Goal: Task Accomplishment & Management: Manage account settings

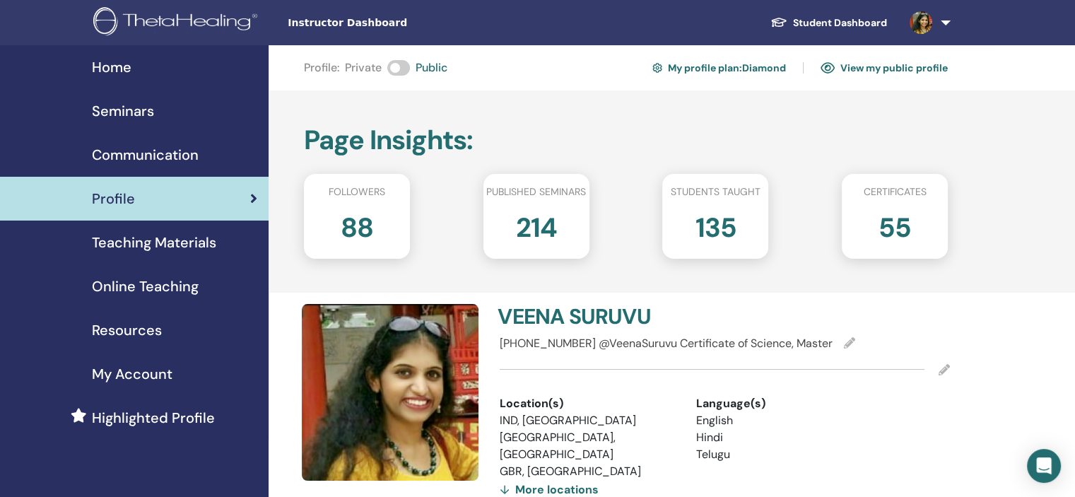
click at [149, 115] on span "Seminars" at bounding box center [123, 110] width 62 height 21
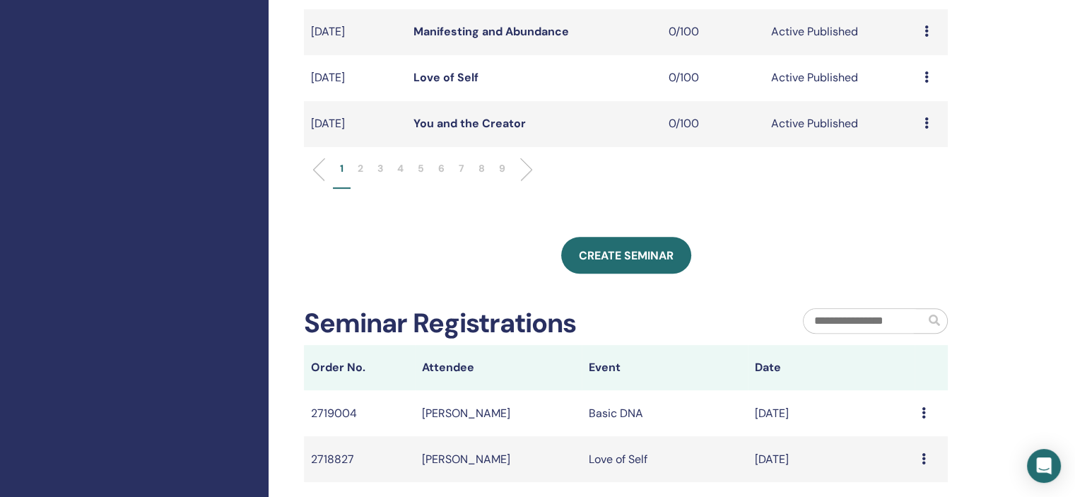
scroll to position [565, 0]
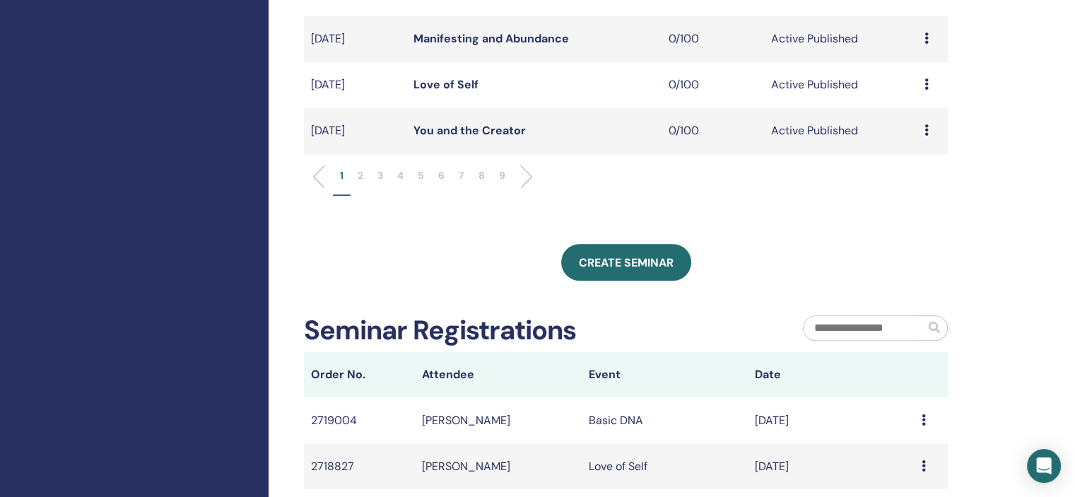
click at [493, 180] on li "9" at bounding box center [502, 182] width 20 height 28
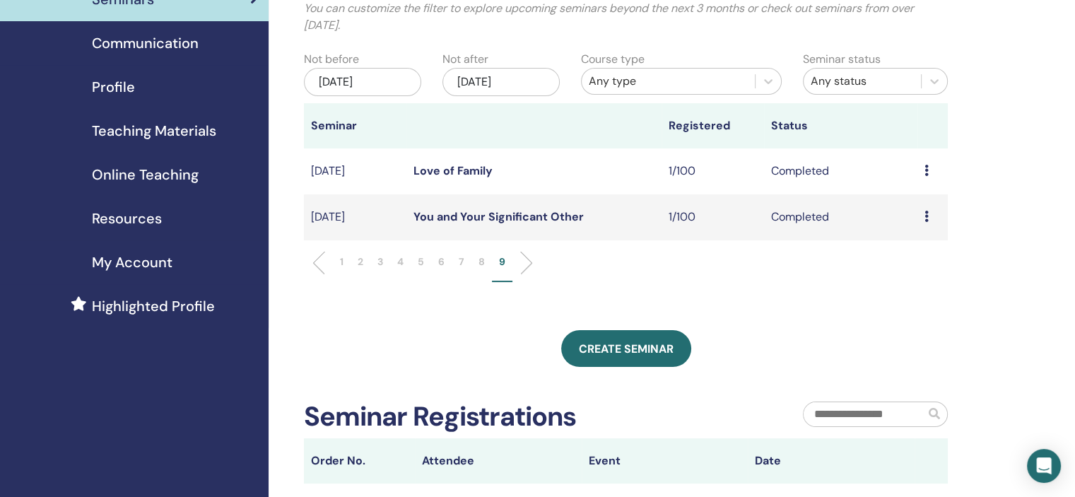
scroll to position [71, 0]
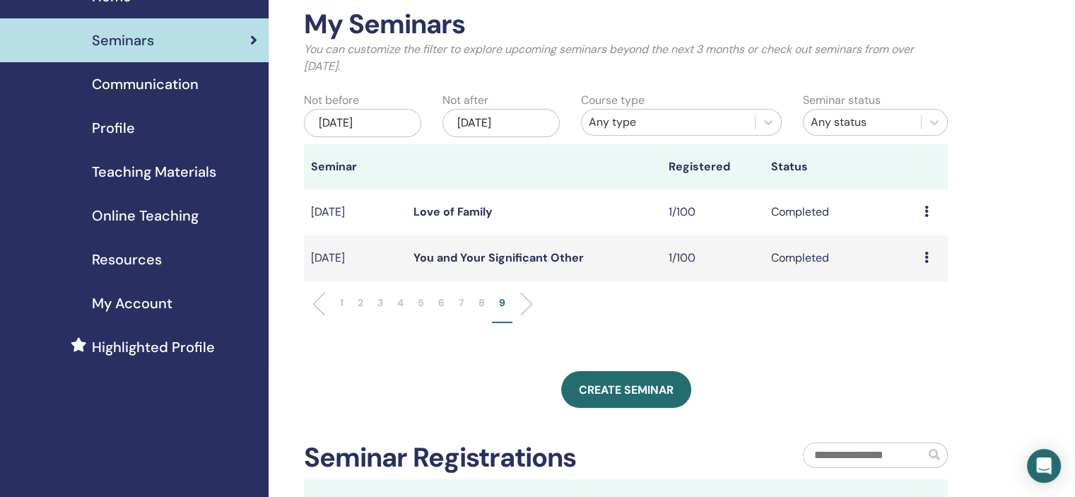
click at [482, 299] on p "8" at bounding box center [481, 302] width 6 height 15
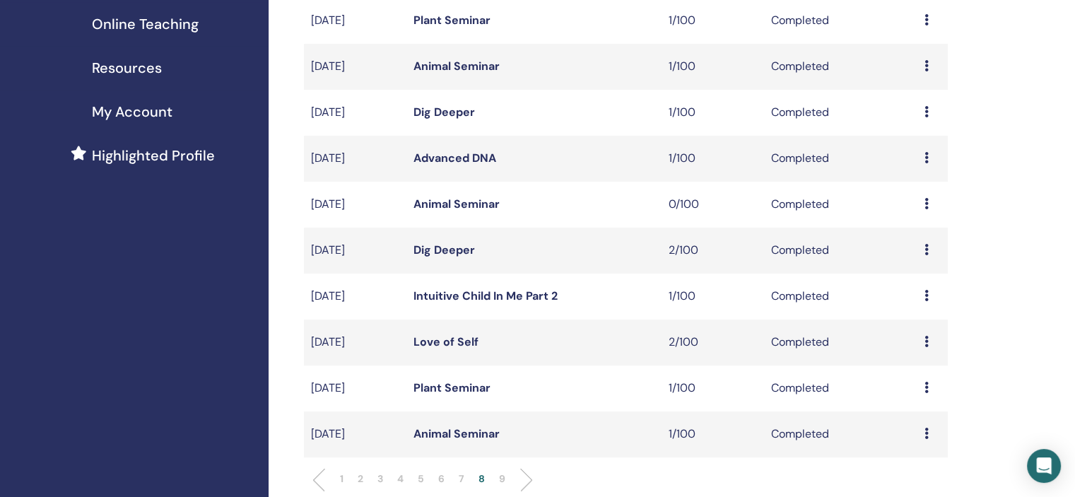
scroll to position [283, 0]
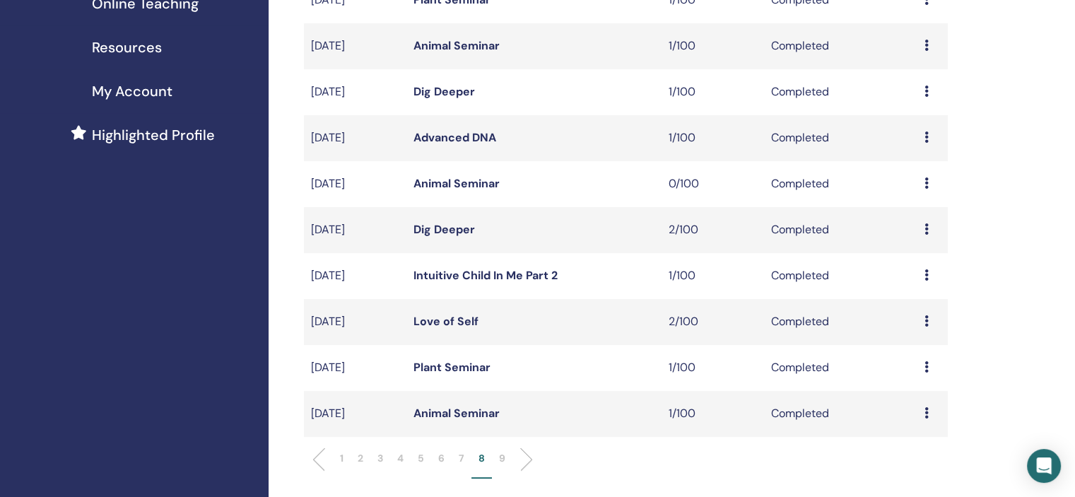
click at [463, 452] on p "7" at bounding box center [462, 458] width 6 height 15
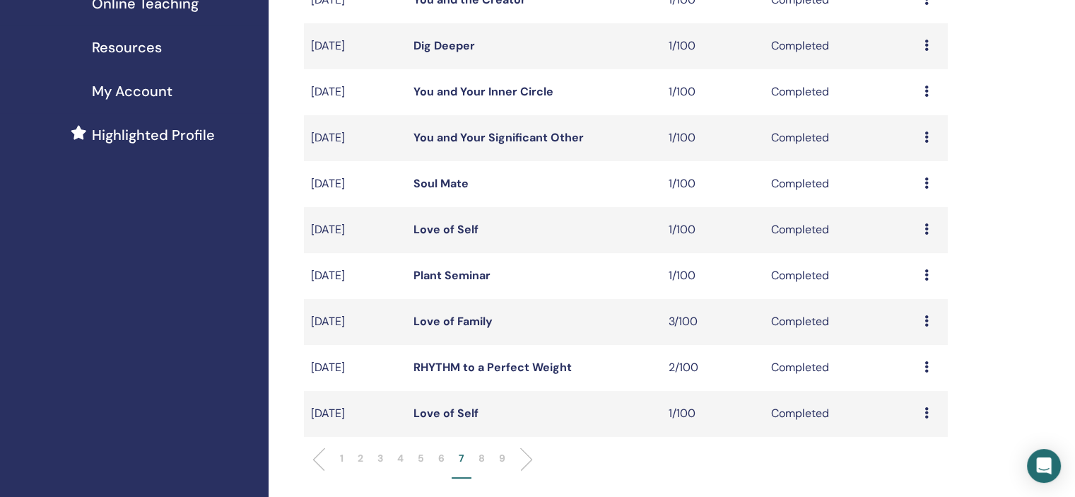
click at [929, 276] on div "Preview Attendees" at bounding box center [932, 275] width 16 height 17
click at [922, 314] on link "Attendees" at bounding box center [919, 309] width 54 height 15
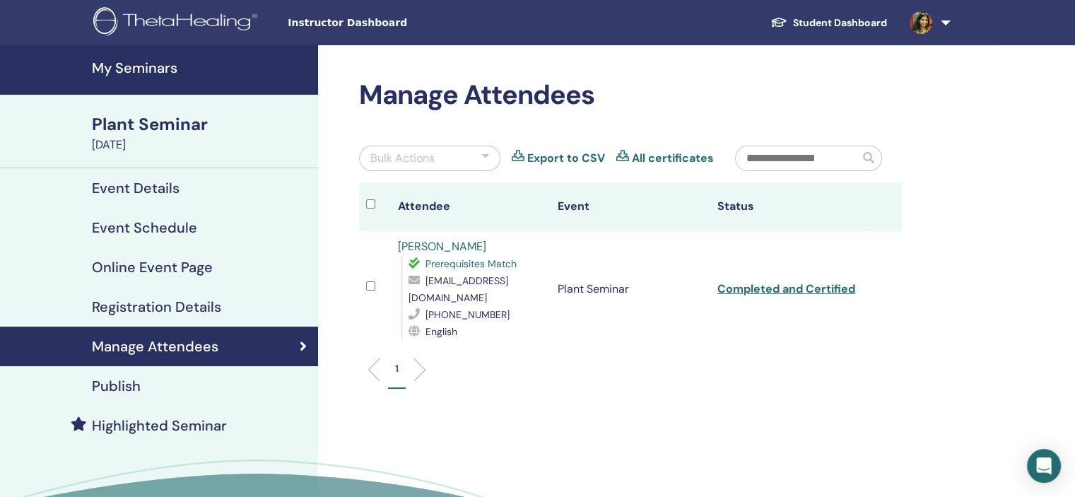
click at [408, 245] on link "Ishira Goel" at bounding box center [442, 246] width 88 height 15
click at [148, 66] on h4 "My Seminars" at bounding box center [201, 67] width 218 height 17
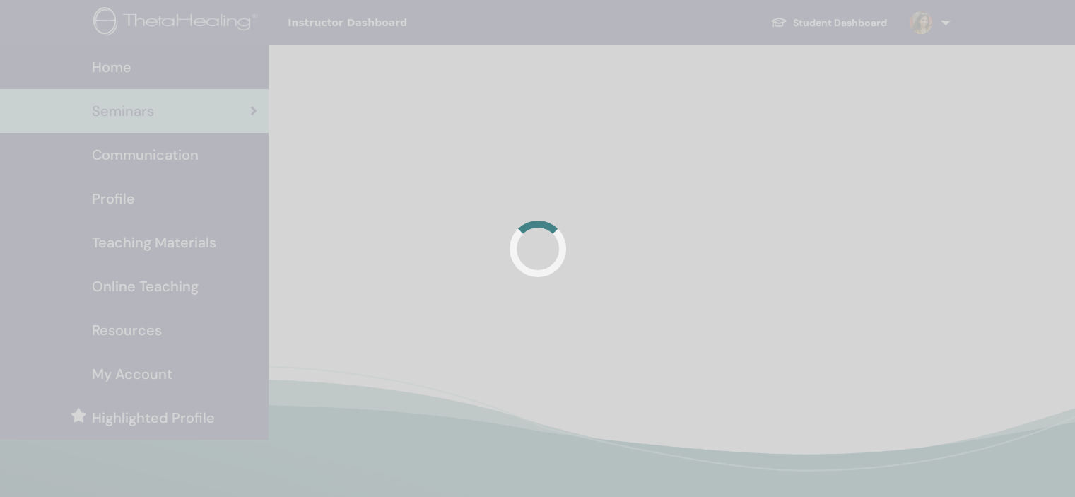
click at [184, 192] on div at bounding box center [537, 248] width 1075 height 497
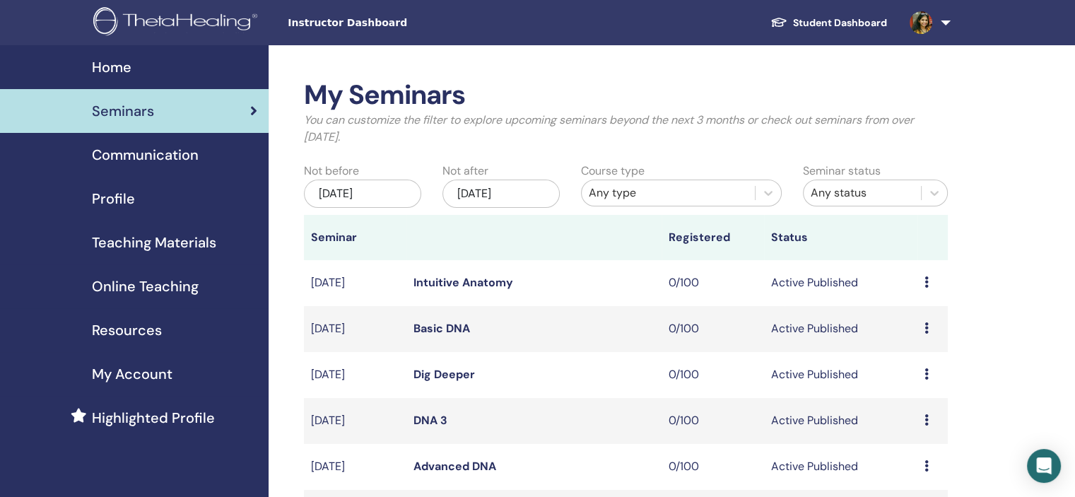
click at [181, 197] on div "Profile" at bounding box center [134, 198] width 246 height 21
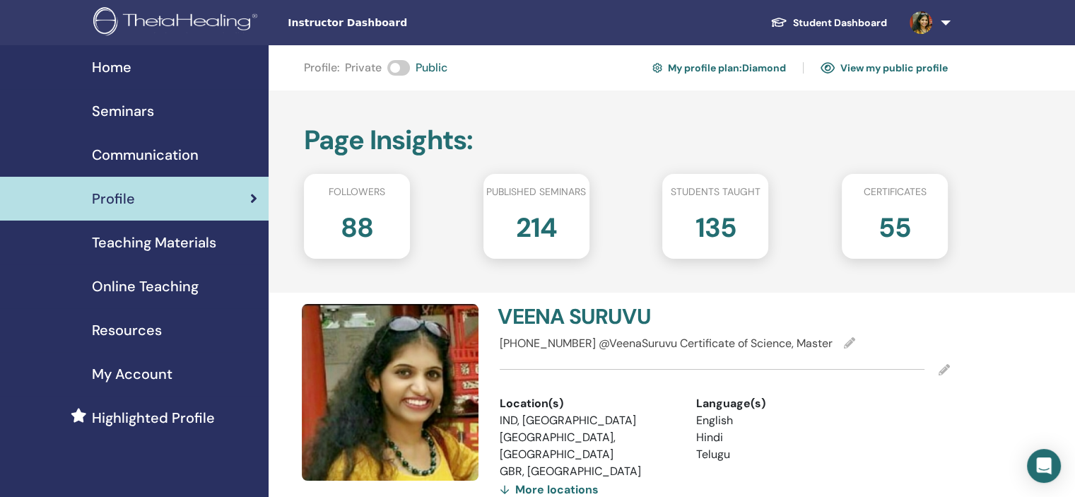
click at [192, 116] on div "Seminars" at bounding box center [134, 110] width 246 height 21
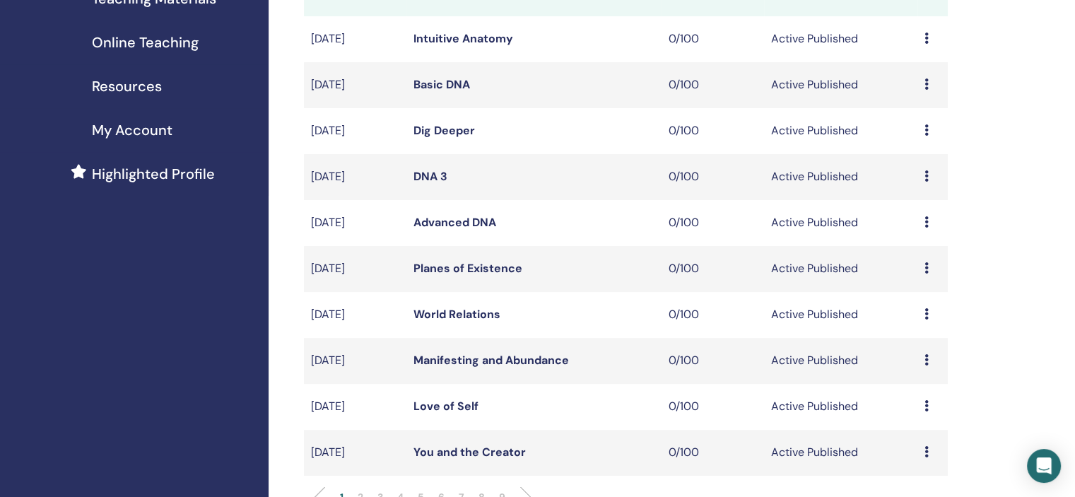
scroll to position [353, 0]
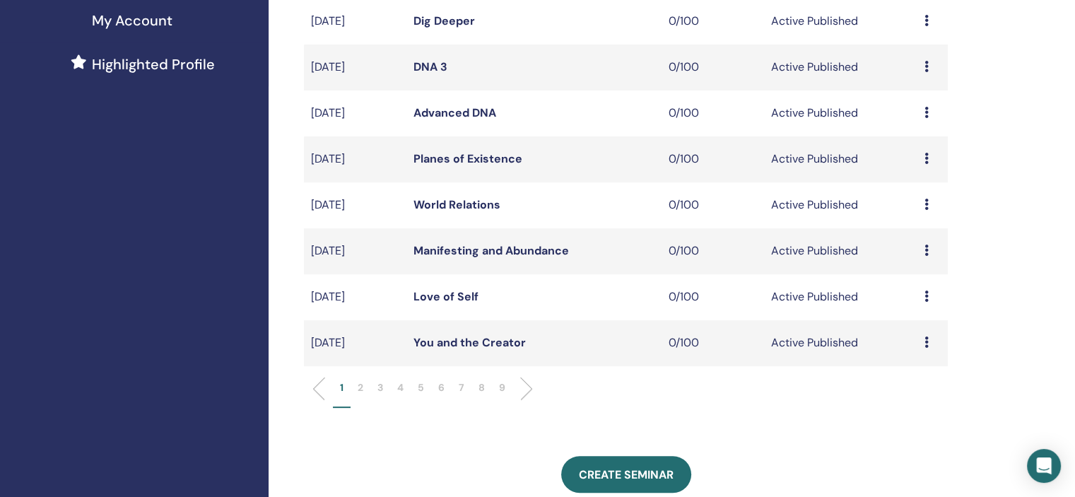
click at [457, 395] on li "7" at bounding box center [462, 394] width 20 height 28
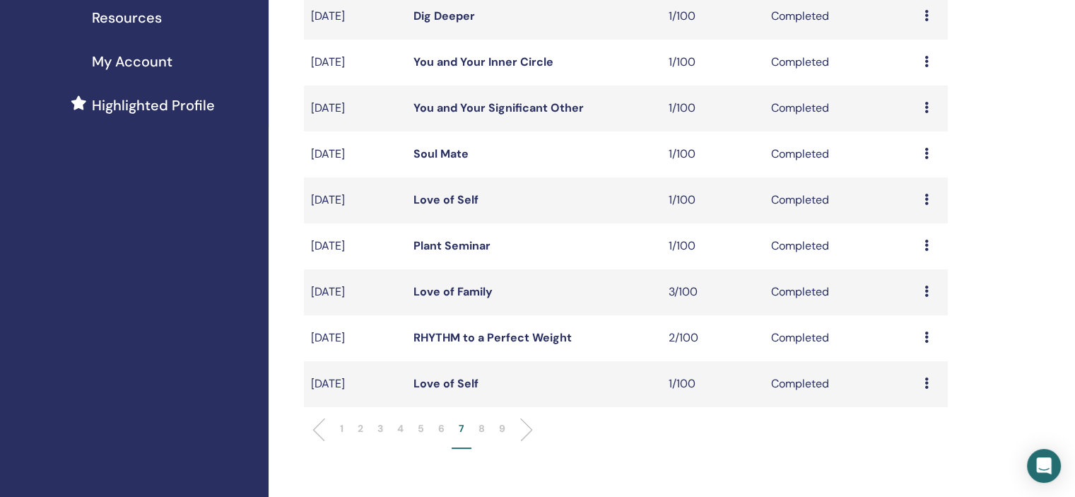
scroll to position [565, 0]
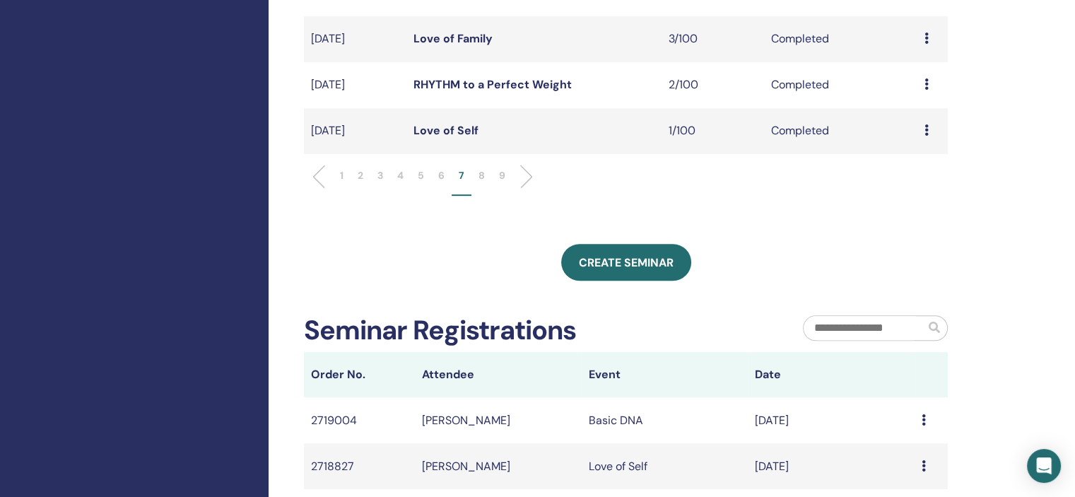
click at [501, 173] on p "9" at bounding box center [502, 175] width 6 height 15
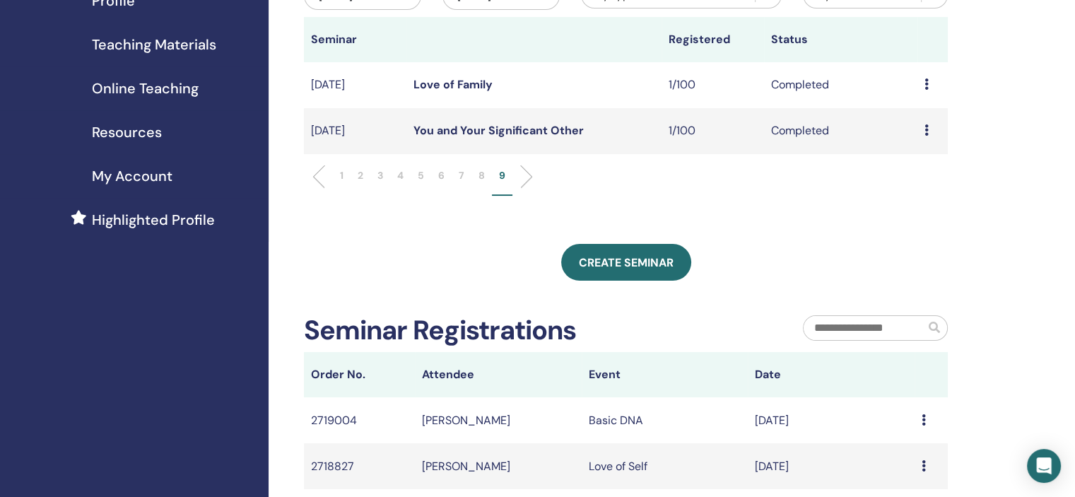
scroll to position [141, 0]
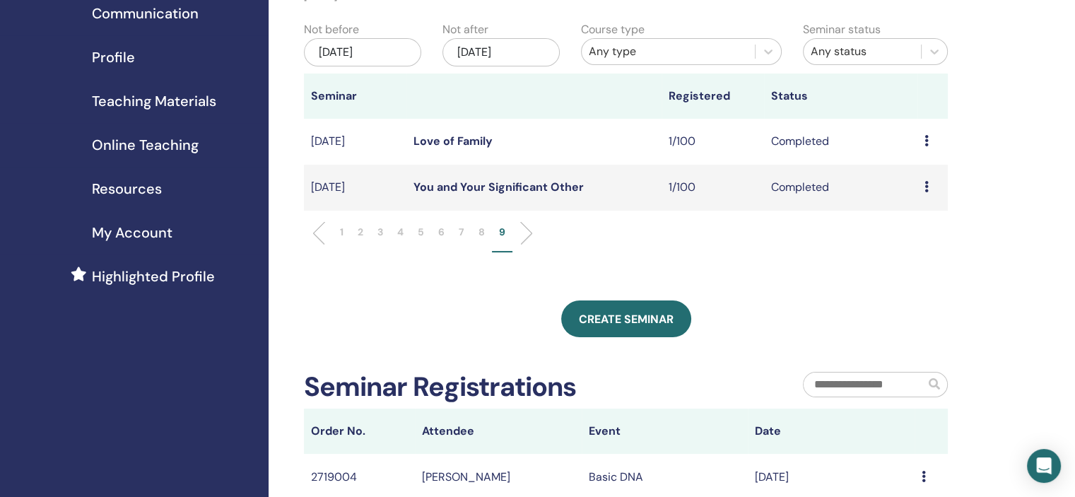
click at [444, 228] on p "6" at bounding box center [441, 232] width 6 height 15
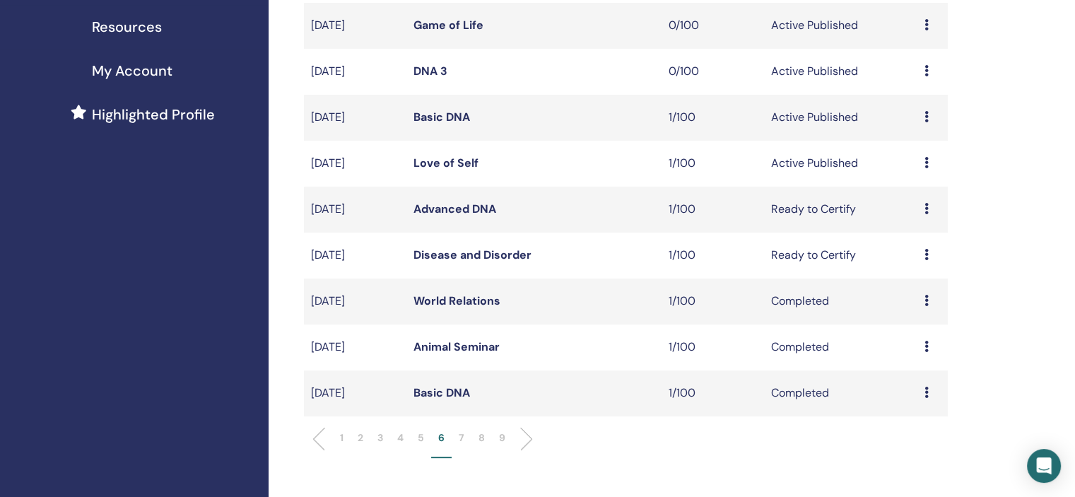
scroll to position [353, 0]
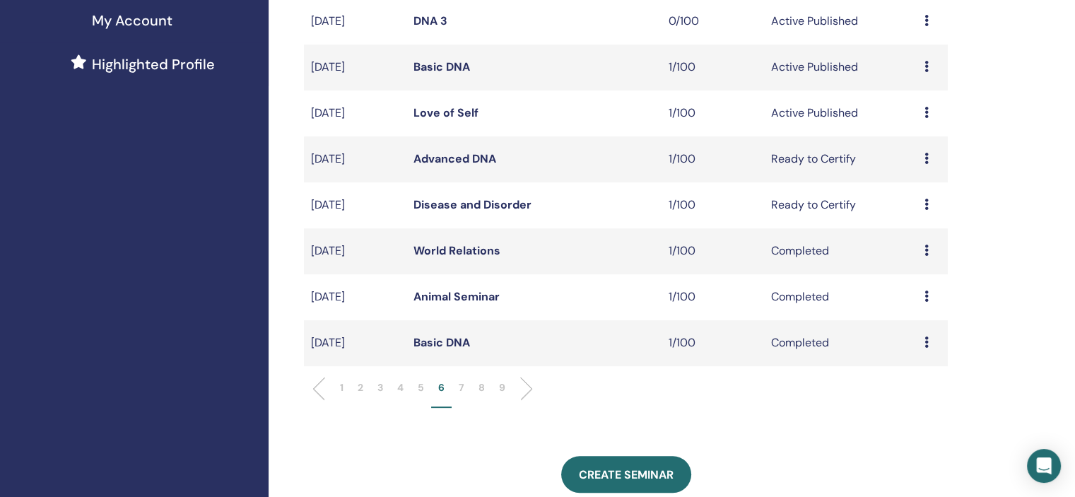
click at [928, 114] on div "Preview Edit Attendees Cancel" at bounding box center [932, 113] width 16 height 17
click at [914, 166] on link "Attendees" at bounding box center [918, 167] width 54 height 15
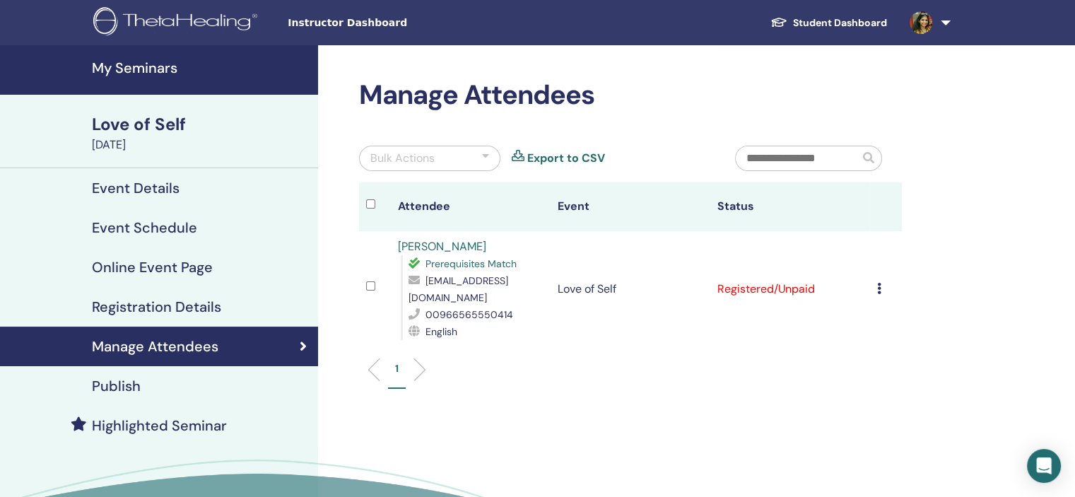
click at [879, 281] on div "Cancel Registration Do not auto-certify Mark as Paid Mark as Unpaid Mark as Abs…" at bounding box center [886, 289] width 18 height 17
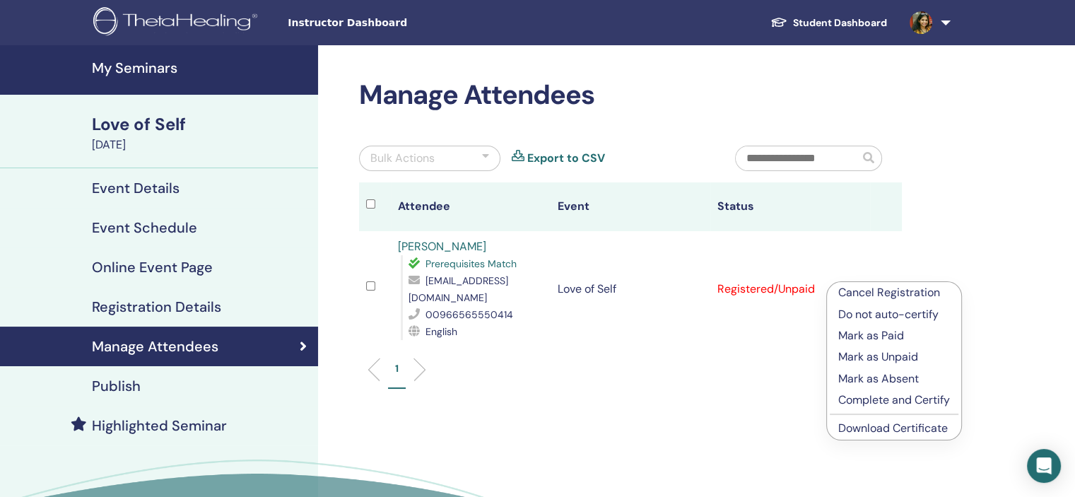
click at [879, 335] on p "Mark as Paid" at bounding box center [894, 335] width 112 height 17
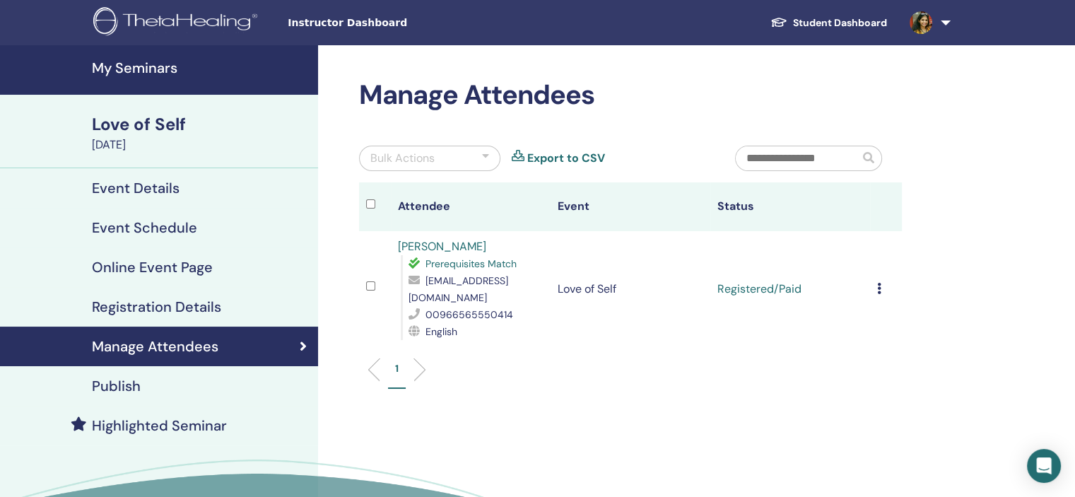
click at [877, 282] on div "Cancel Registration Do not auto-certify Mark as Paid Mark as Unpaid Mark as Abs…" at bounding box center [886, 289] width 18 height 17
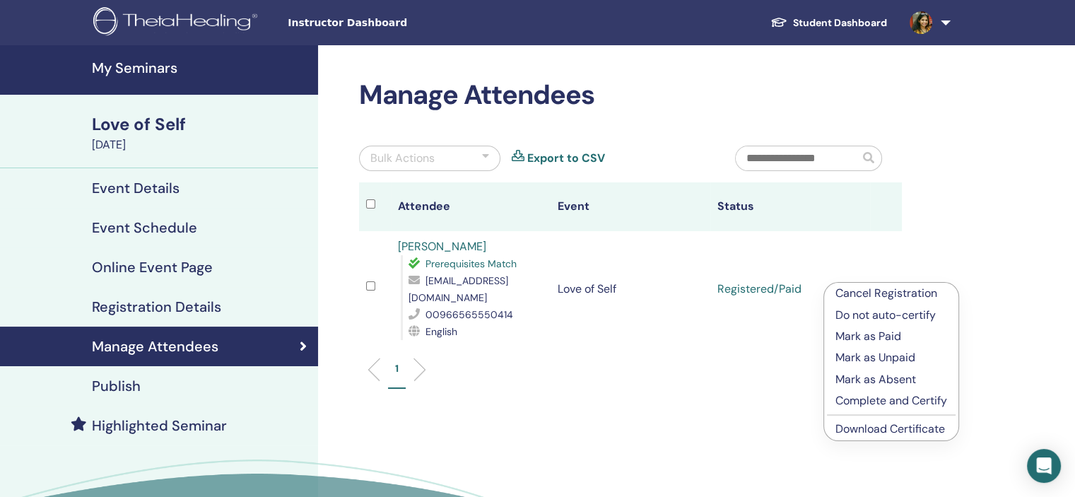
click at [882, 430] on link "Download Certificate" at bounding box center [890, 428] width 110 height 15
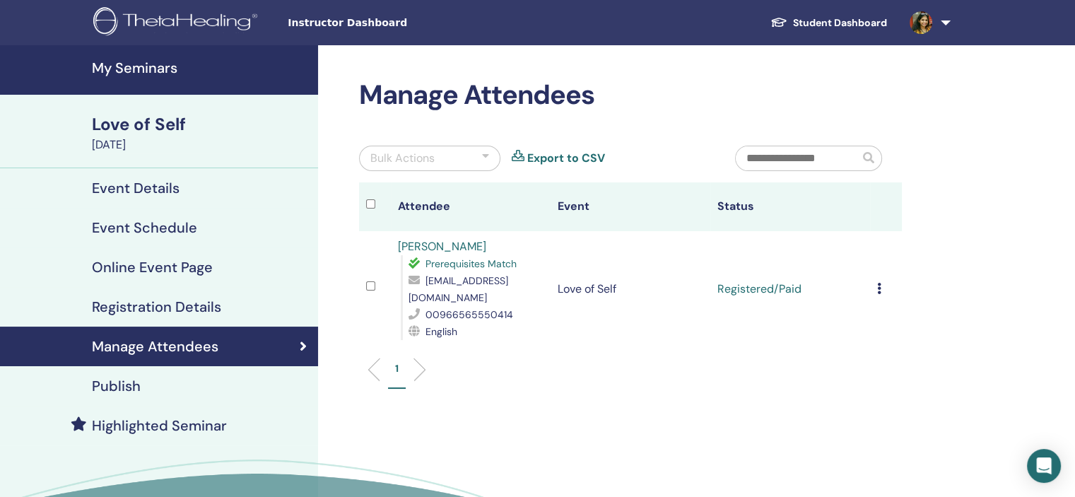
drag, startPoint x: 876, startPoint y: 288, endPoint x: 985, endPoint y: 111, distance: 207.9
click at [876, 287] on td "Cancel Registration Do not auto-certify Mark as Paid Mark as Unpaid Mark as Abs…" at bounding box center [886, 289] width 32 height 116
click at [985, 111] on div "Manage Attendees Bulk Actions Export to CSV Attendee Event Status Shahd [PERSON…" at bounding box center [676, 322] width 717 height 555
click at [941, 192] on div "Manage Attendees Bulk Actions Export to CSV Attendee Event Status Shahd [PERSON…" at bounding box center [676, 322] width 717 height 555
